Goal: Information Seeking & Learning: Learn about a topic

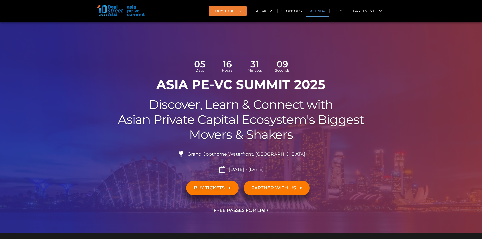
click at [319, 12] on link "Agenda" at bounding box center [317, 11] width 23 height 12
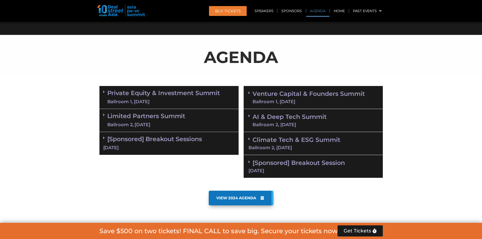
scroll to position [292, 0]
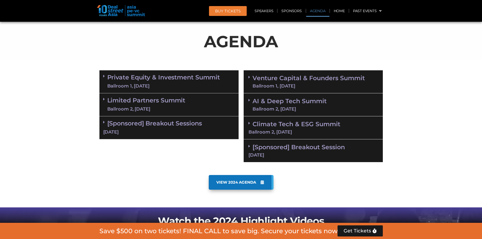
click at [312, 80] on link "Venture Capital & Founders​ Summit Ballroom 1, [DATE]" at bounding box center [308, 81] width 112 height 13
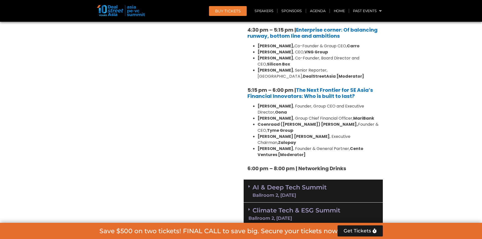
scroll to position [945, 0]
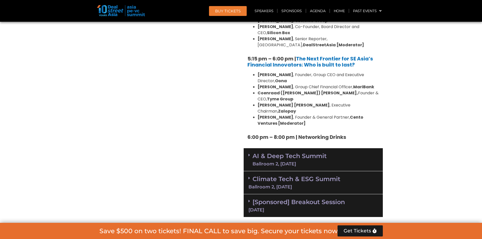
click at [314, 153] on link "AI & Deep Tech Summit Ballroom 2, [DATE]" at bounding box center [289, 159] width 74 height 13
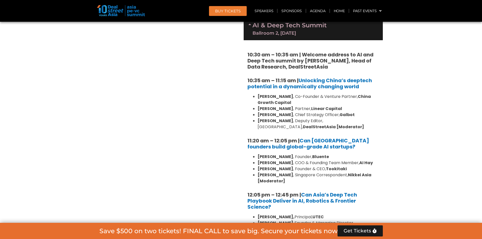
scroll to position [1049, 0]
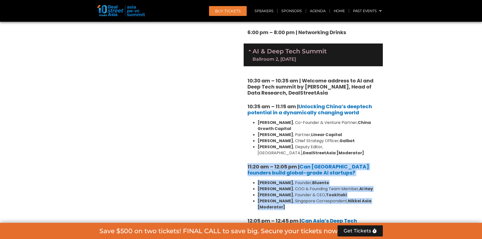
drag, startPoint x: 245, startPoint y: 130, endPoint x: 298, endPoint y: 173, distance: 67.8
click at [298, 173] on div "10:30 am – 10:35 am | Welcome address to AI and Deep Tech summit by [PERSON_NAM…" at bounding box center [312, 188] width 139 height 244
copy div "11:20 am – 12:05 pm | Can [GEOGRAPHIC_DATA] founders build global-grade AI star…"
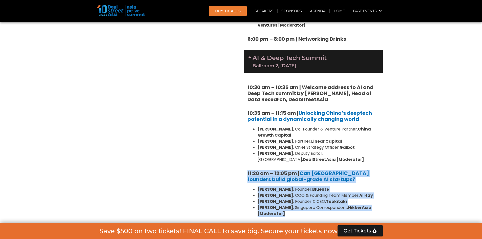
scroll to position [997, 0]
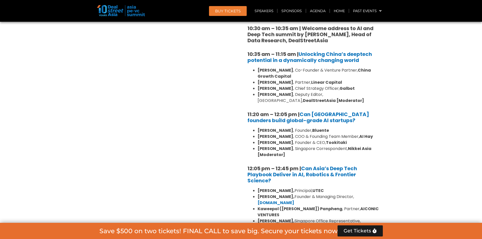
scroll to position [1121, 0]
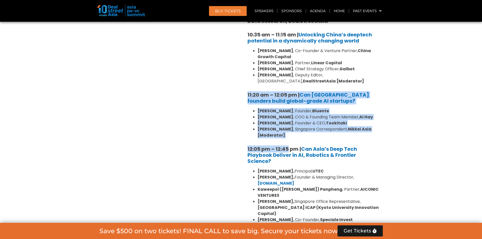
drag, startPoint x: 247, startPoint y: 55, endPoint x: 287, endPoint y: 102, distance: 61.3
click at [287, 102] on div "10:30 am – 10:35 am | Welcome address to AI and Deep Tech summit by [PERSON_NAM…" at bounding box center [312, 116] width 139 height 244
click at [292, 126] on li "[PERSON_NAME] , Singapore Correspondent, Nikkei Asia [Moderator]" at bounding box center [317, 132] width 121 height 12
drag, startPoint x: 247, startPoint y: 57, endPoint x: 286, endPoint y: 100, distance: 58.0
click at [286, 100] on div "10:30 am – 10:35 am | Welcome address to AI and Deep Tech summit by [PERSON_NAM…" at bounding box center [312, 116] width 139 height 244
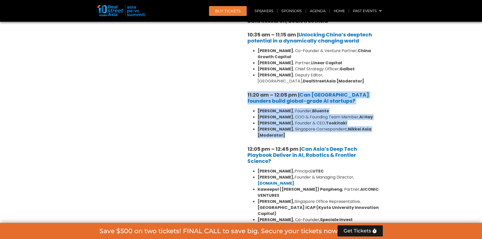
copy div "11:20 am – 12:05 pm | Can [GEOGRAPHIC_DATA] founders build global-grade AI star…"
